Goal: Transaction & Acquisition: Purchase product/service

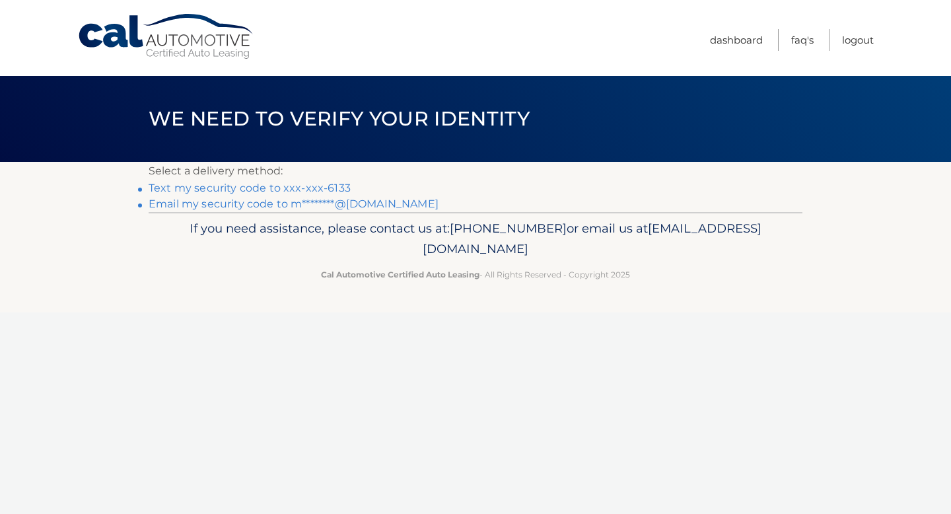
click at [318, 190] on link "Text my security code to xxx-xxx-6133" at bounding box center [250, 188] width 202 height 13
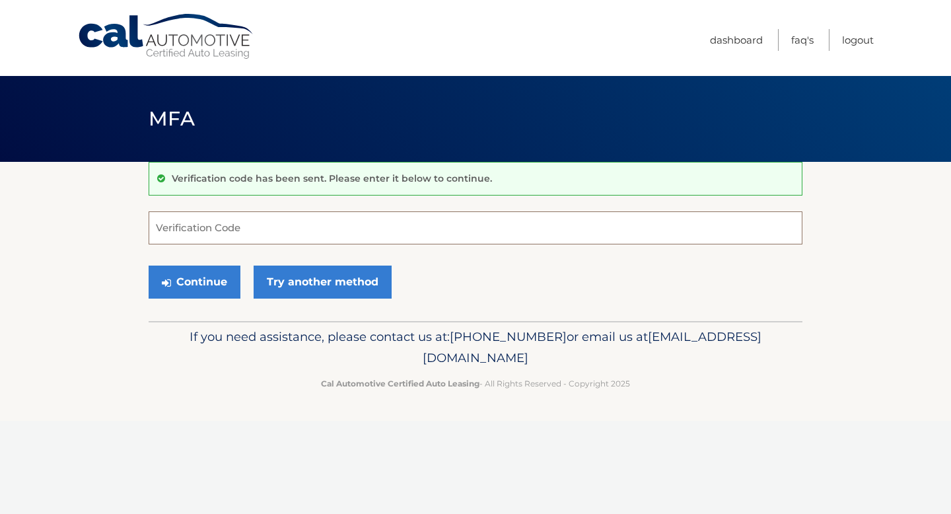
click at [304, 225] on input "Verification Code" at bounding box center [476, 227] width 654 height 33
type input "737586"
click at [196, 279] on button "Continue" at bounding box center [195, 281] width 92 height 33
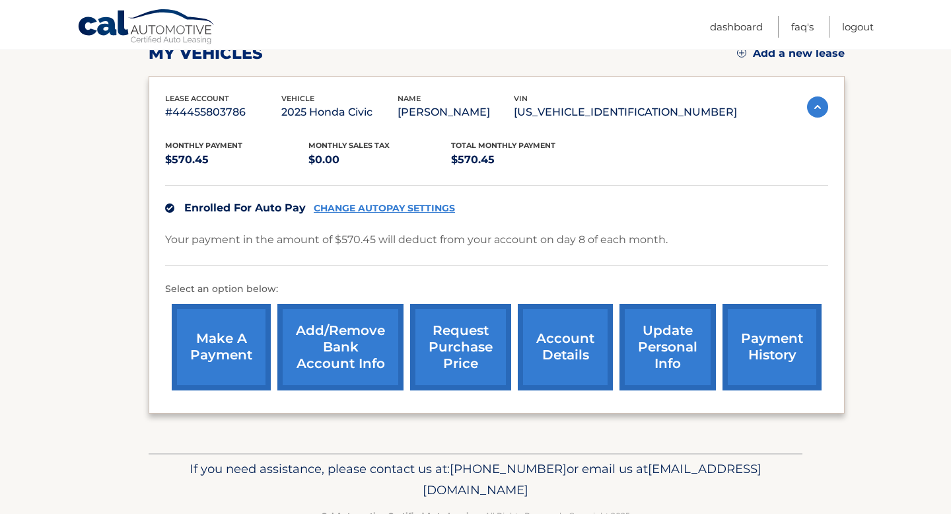
scroll to position [196, 0]
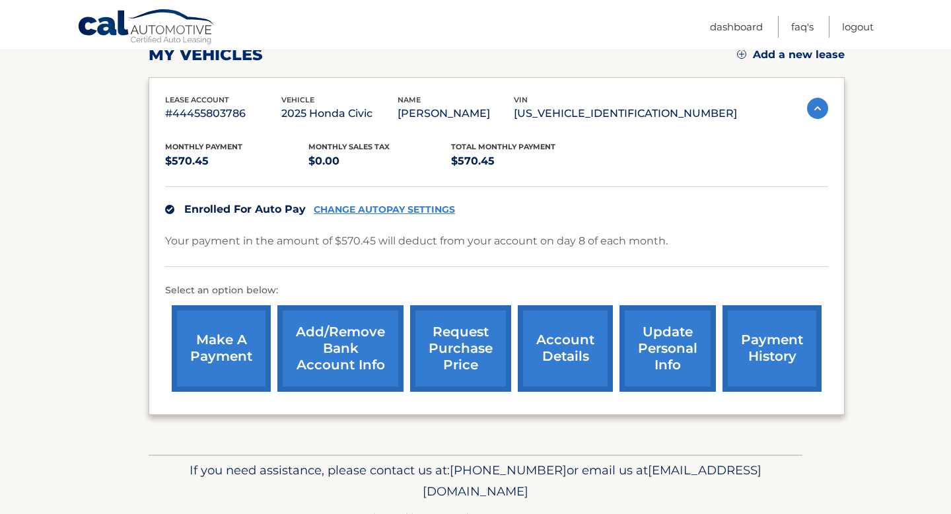
click at [247, 330] on link "make a payment" at bounding box center [221, 348] width 99 height 86
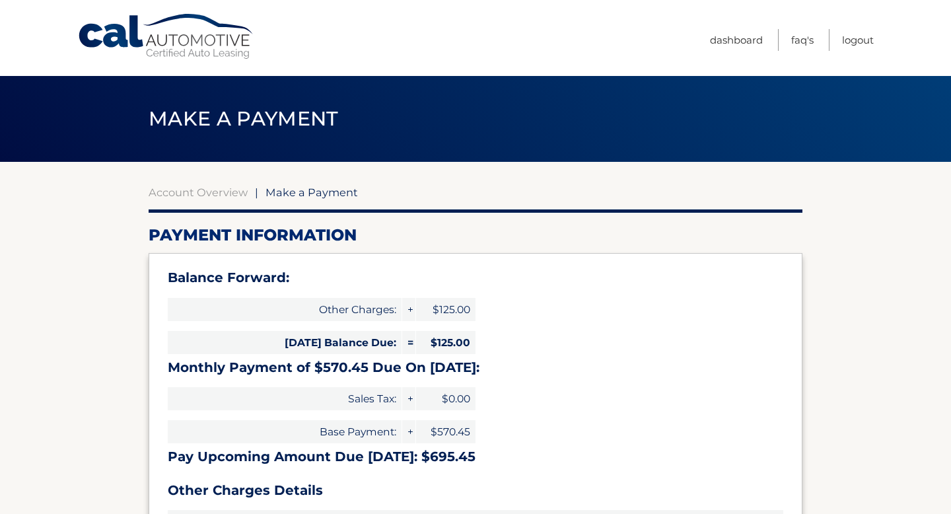
select select "MmEwMzM0YWQtNDM1MS00MmFhLWIwMDAtNDVhYzkxNDY0NGRh"
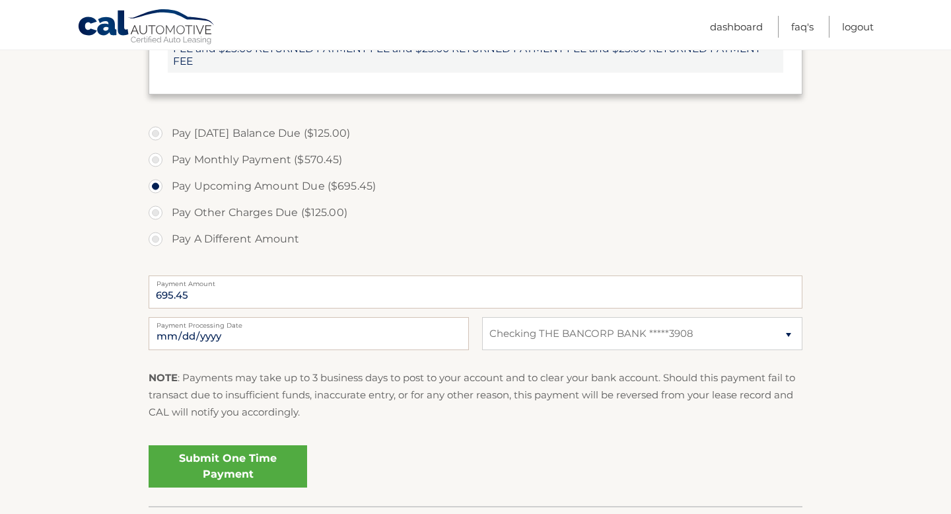
scroll to position [487, 0]
click at [463, 292] on input "695.45" at bounding box center [476, 290] width 654 height 33
click at [316, 162] on label "Pay Monthly Payment ($570.45)" at bounding box center [476, 158] width 654 height 26
click at [167, 162] on input "Pay Monthly Payment ($570.45)" at bounding box center [160, 155] width 13 height 21
radio input "true"
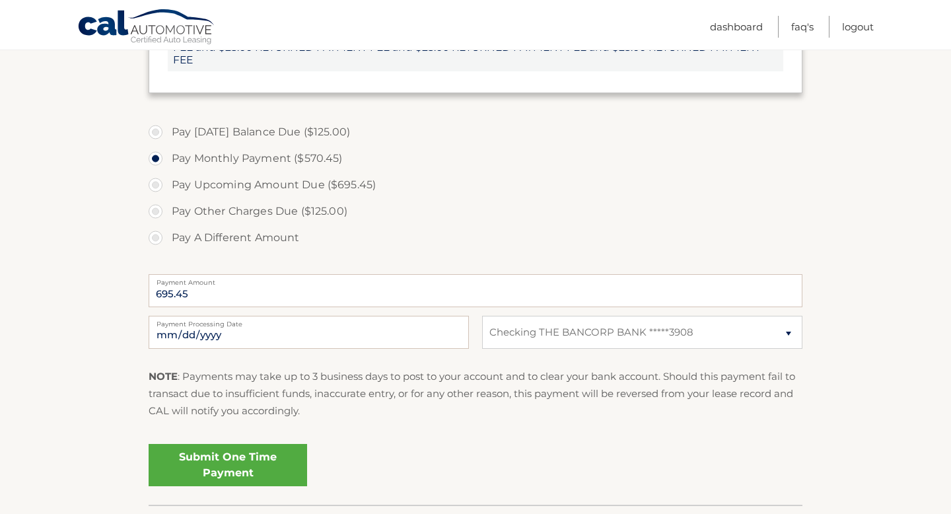
type input "570.45"
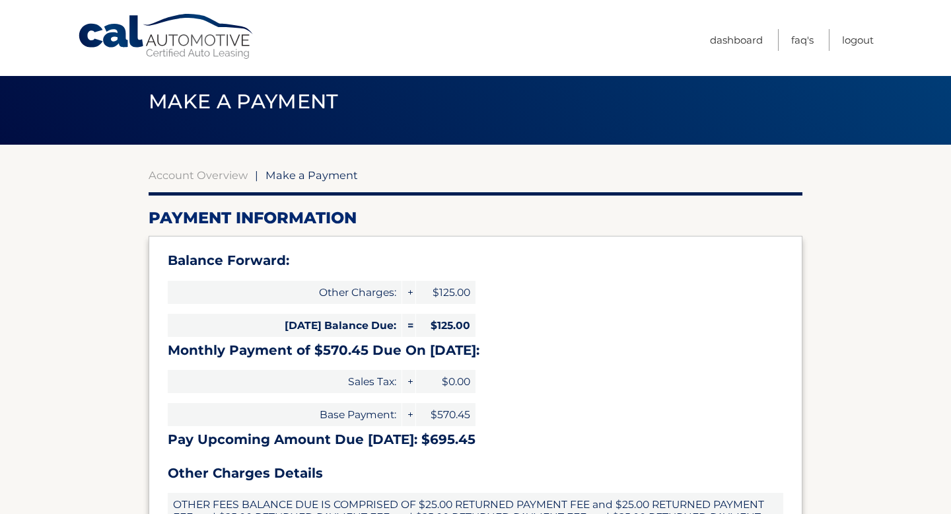
scroll to position [14, 0]
